Goal: Find specific page/section: Find specific page/section

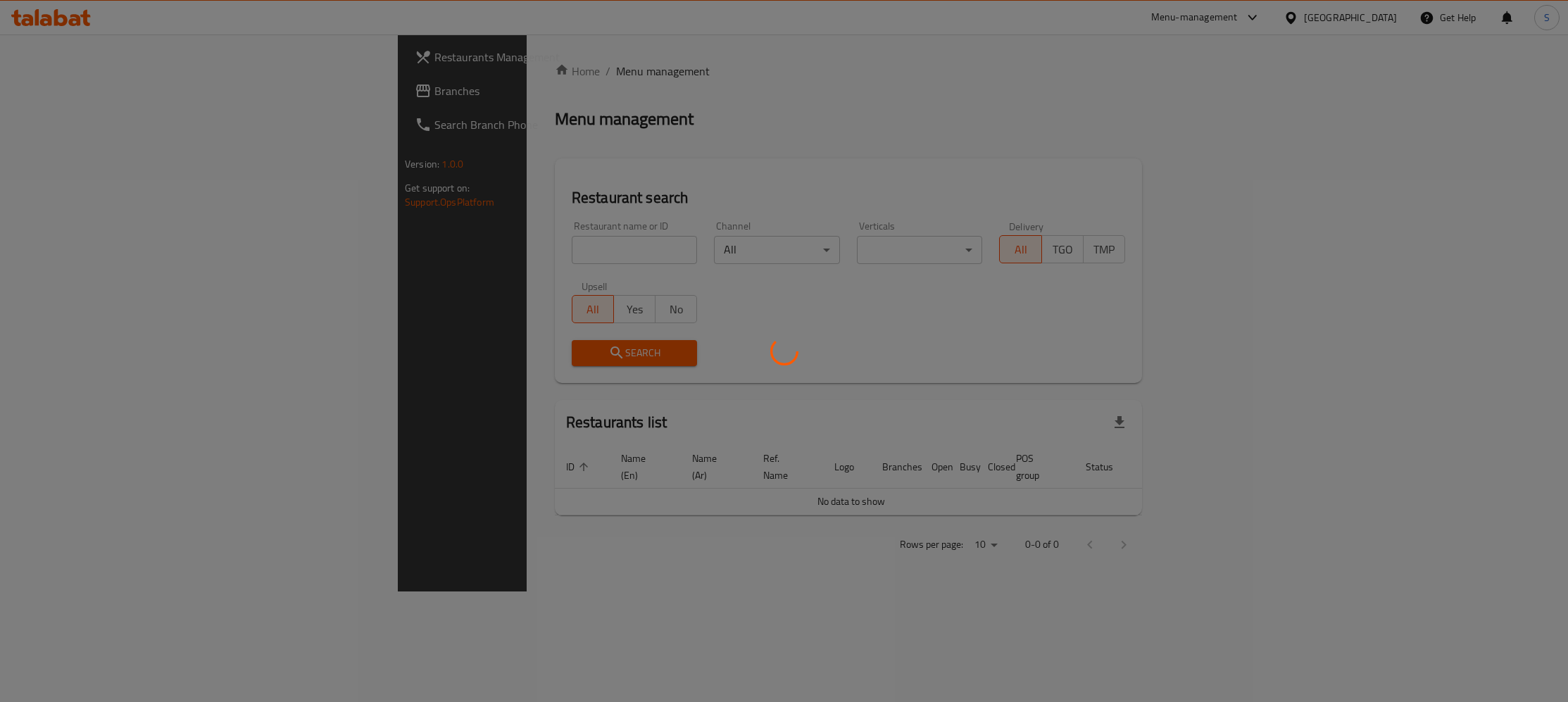
click at [495, 261] on div at bounding box center [784, 351] width 1568 height 702
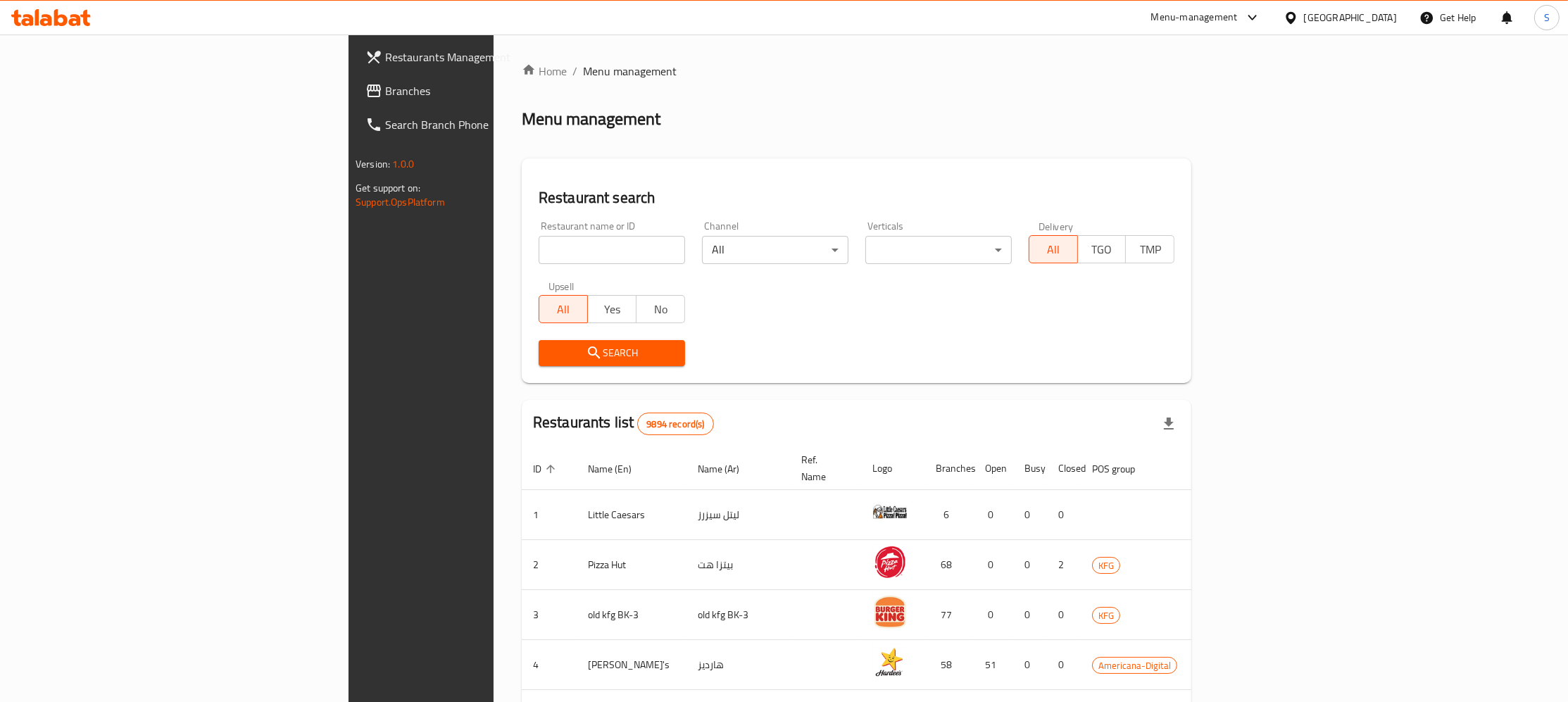
click at [521, 255] on div "Home / Menu management Menu management Restaurant search Restaurant name or ID …" at bounding box center [857, 550] width 670 height 975
click at [539, 252] on input "search" at bounding box center [612, 250] width 147 height 28
paste input "Munesh"
click button "Search" at bounding box center [612, 353] width 147 height 26
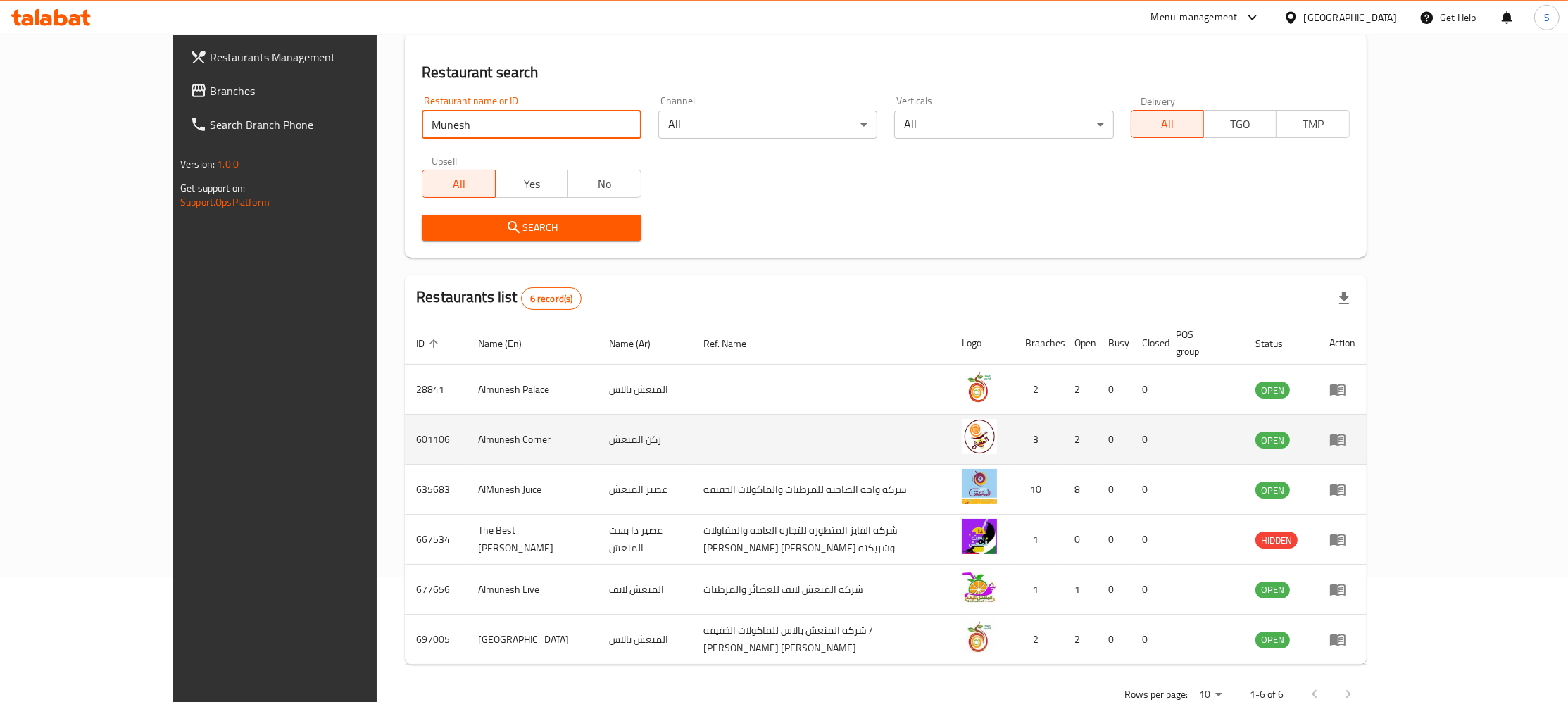
scroll to position [149, 0]
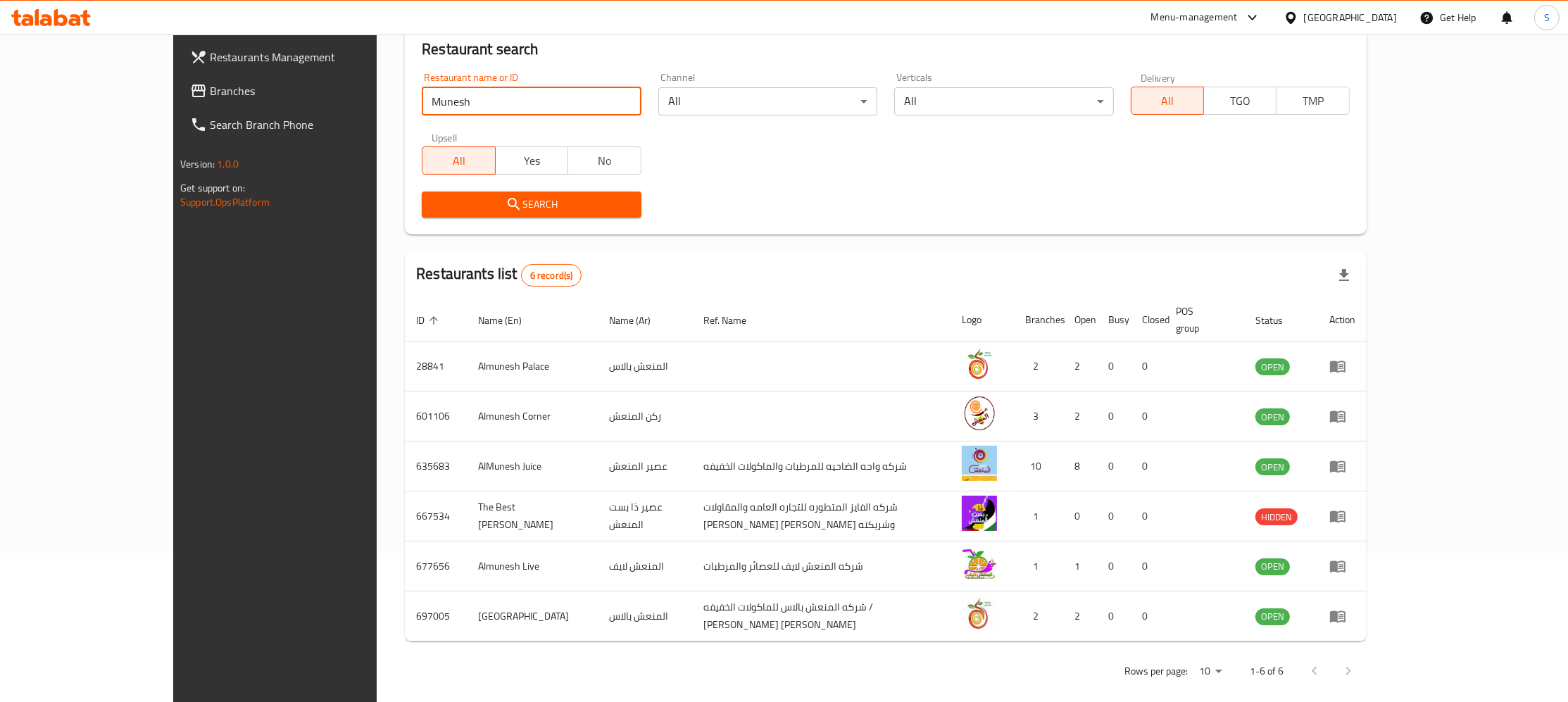
click at [439, 108] on input "Munesh" at bounding box center [531, 101] width 219 height 28
paste input "Palace"
type input "Munesh Palace"
click button "Search" at bounding box center [531, 204] width 219 height 26
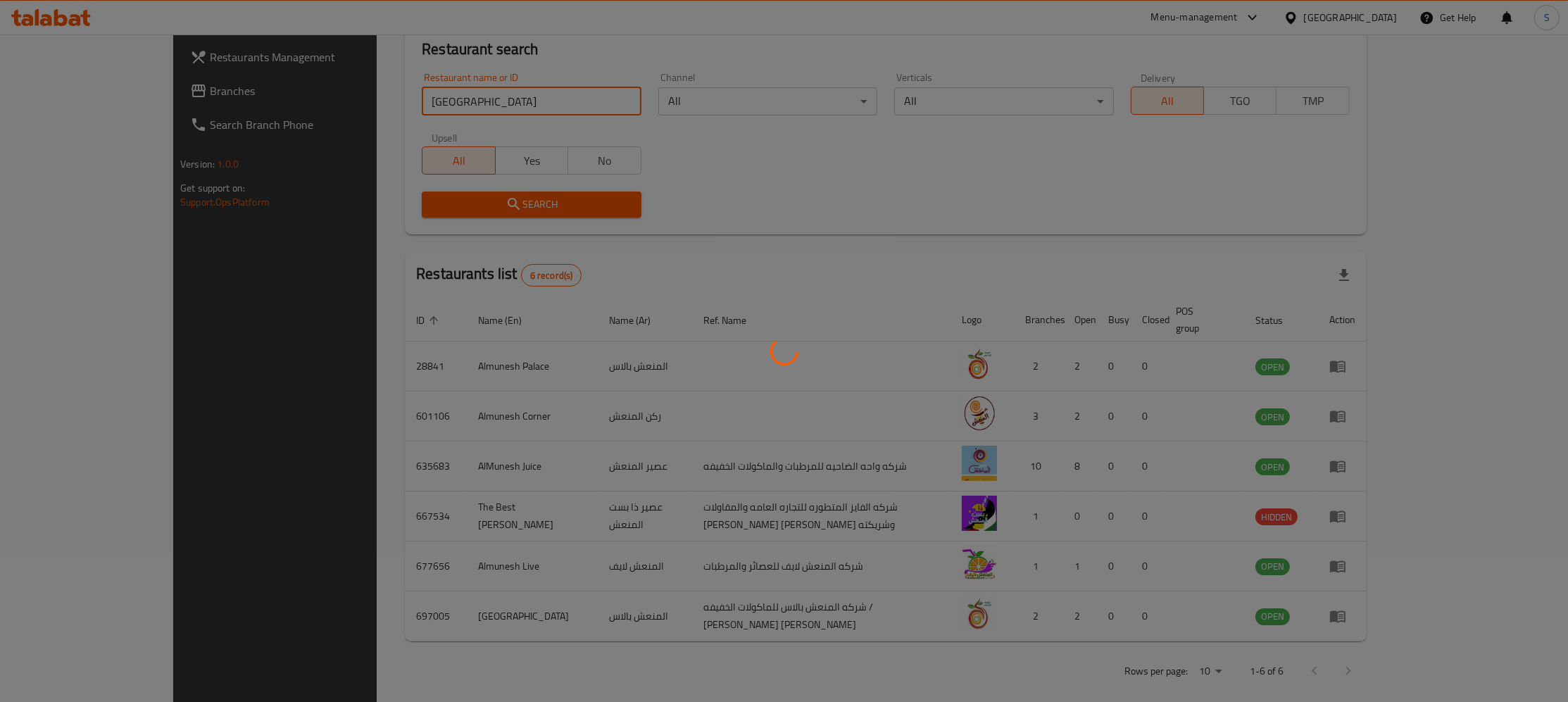
scroll to position [0, 0]
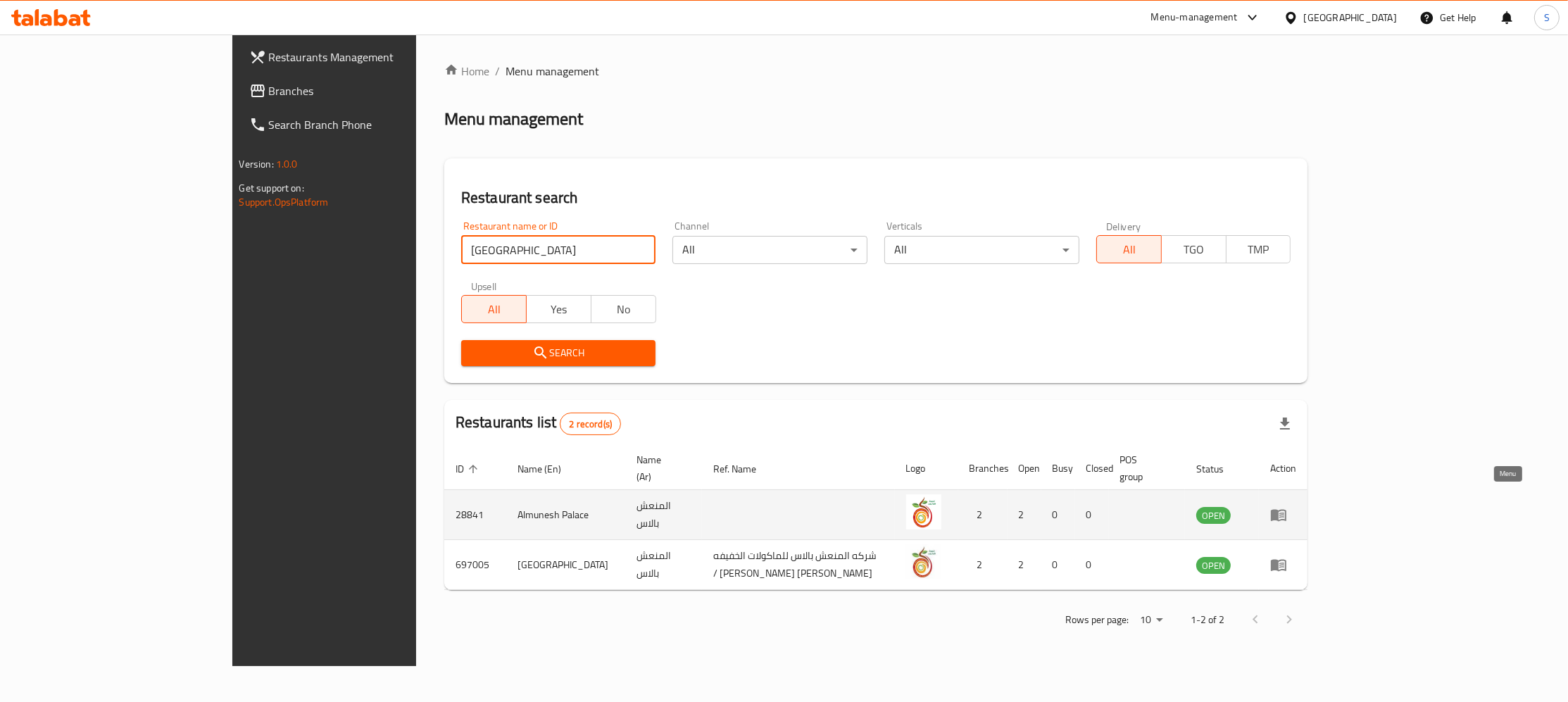
click at [1287, 506] on icon "enhanced table" at bounding box center [1278, 514] width 17 height 17
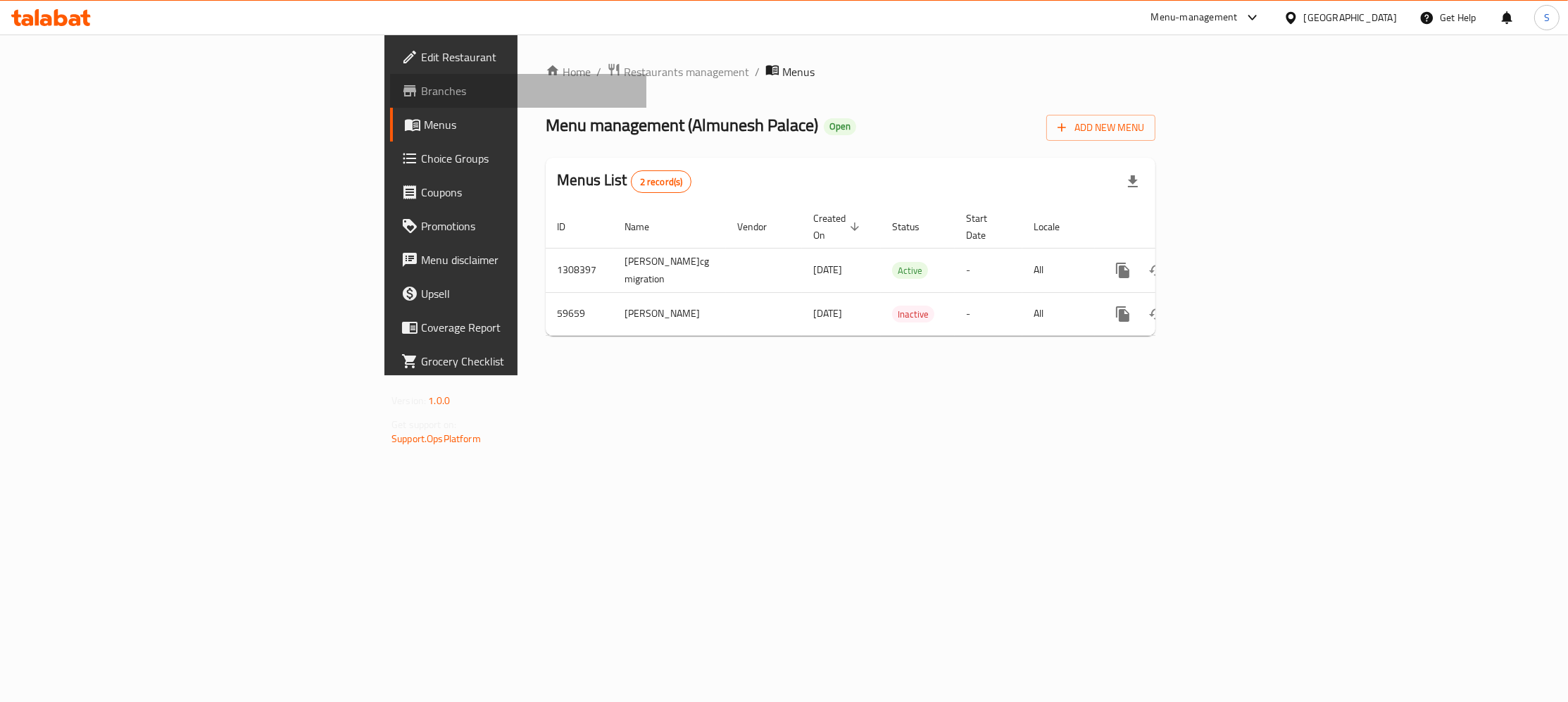
click at [390, 101] on link "Branches" at bounding box center [518, 90] width 256 height 34
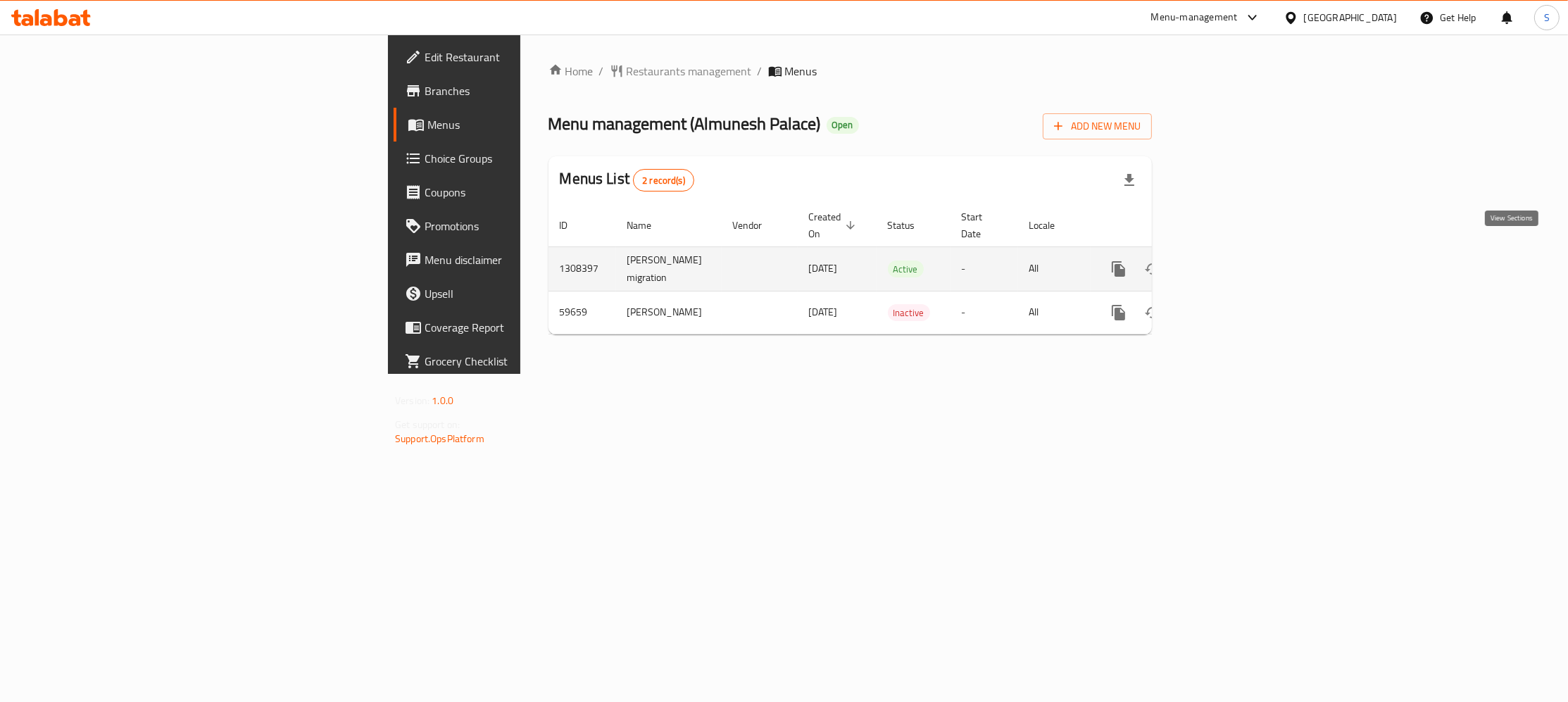
click at [1229, 261] on icon "enhanced table" at bounding box center [1220, 269] width 17 height 17
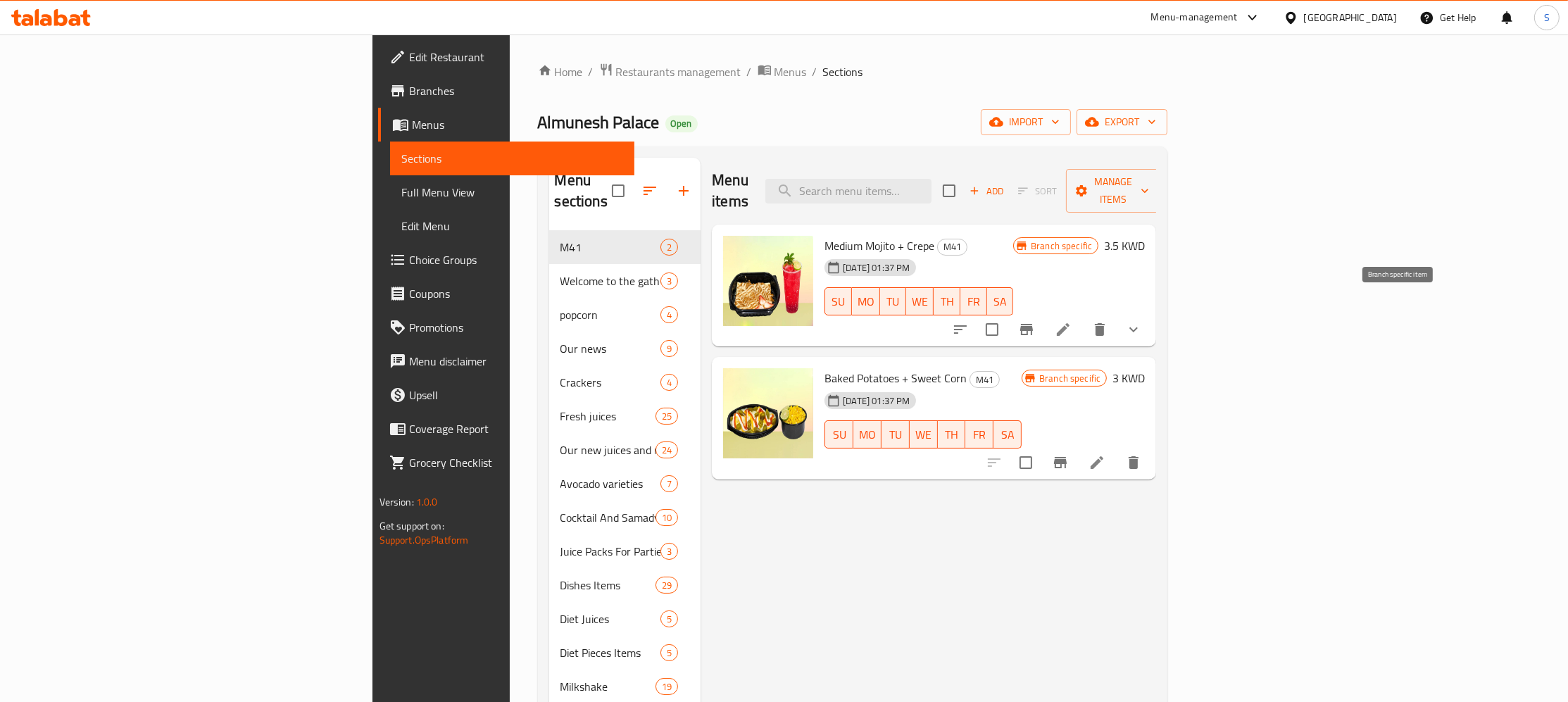
click at [1035, 321] on icon "Branch-specific-item" at bounding box center [1026, 329] width 17 height 17
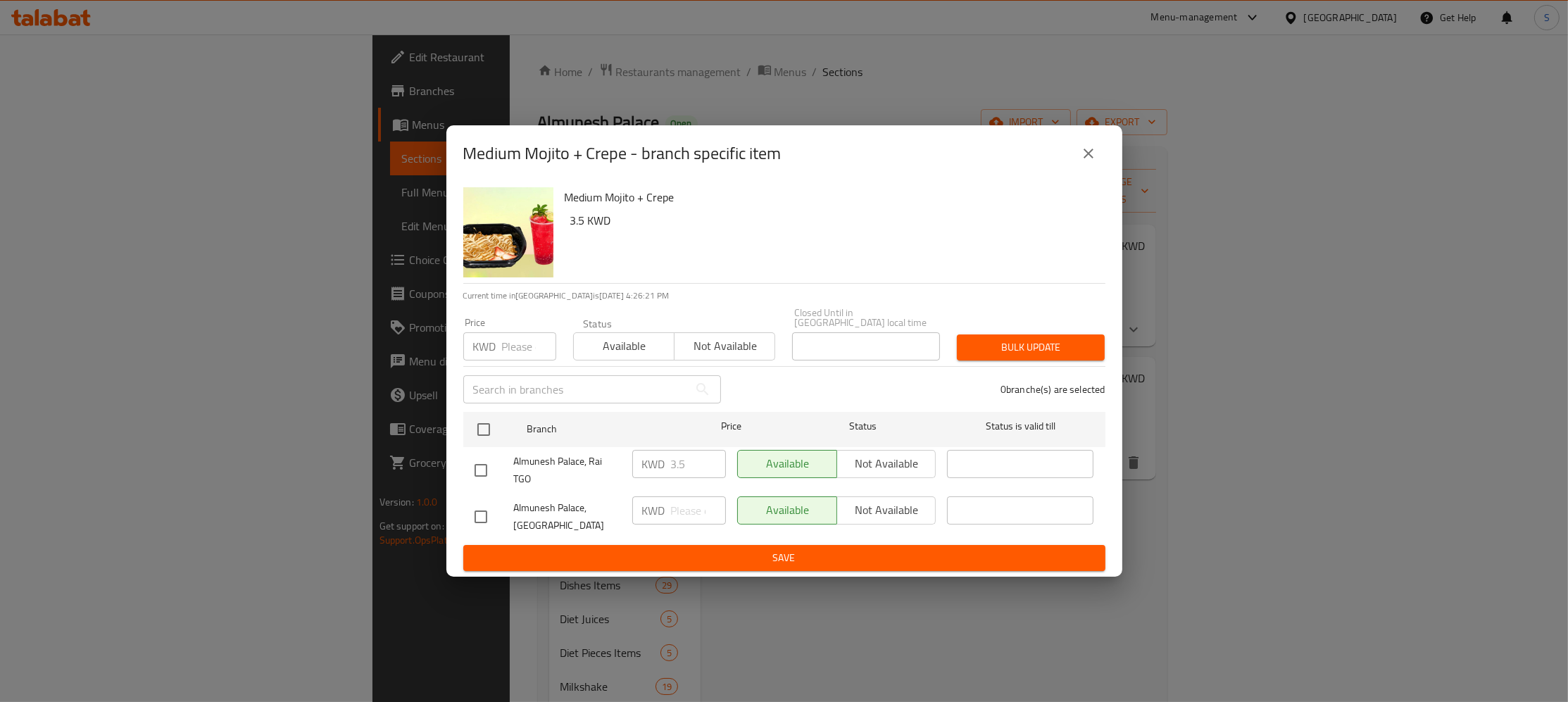
click at [1085, 158] on icon "close" at bounding box center [1088, 154] width 10 height 10
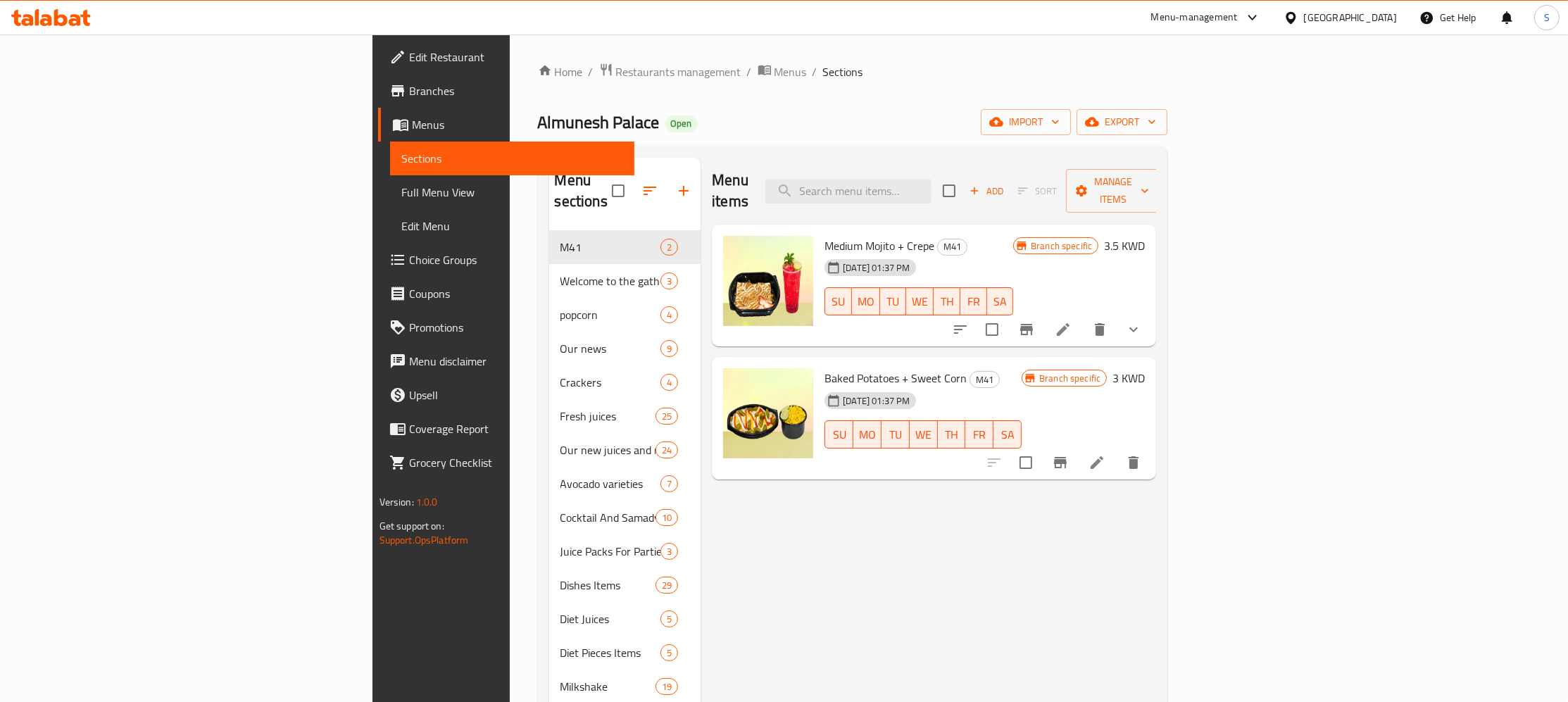
click at [1013, 254] on div "27-08-2025 01:37 PM SU MO TU WE TH FR SA" at bounding box center [919, 291] width 200 height 76
